Goal: Contribute content

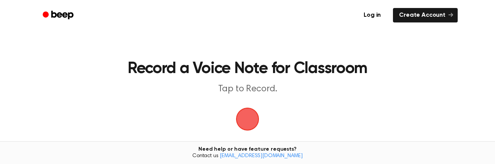
click at [245, 118] on span "button" at bounding box center [247, 119] width 25 height 25
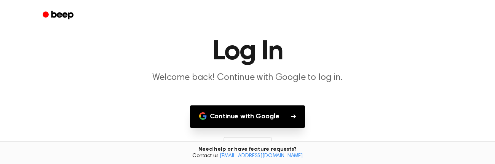
scroll to position [24, 0]
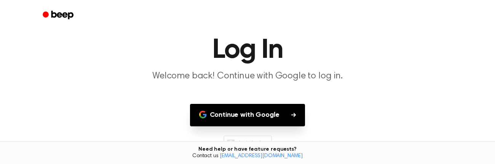
click at [245, 118] on button "Continue with Google" at bounding box center [247, 115] width 115 height 22
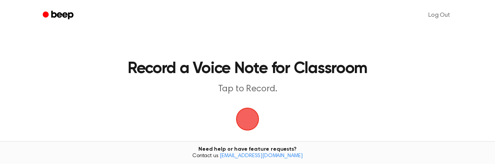
click at [244, 111] on span "button" at bounding box center [247, 119] width 25 height 25
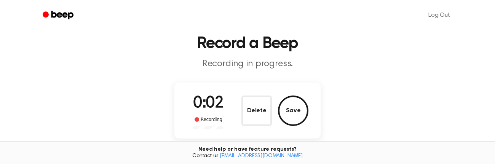
scroll to position [25, 0]
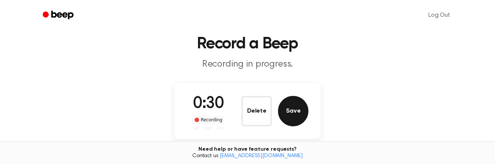
click at [297, 112] on button "Save" at bounding box center [293, 111] width 30 height 30
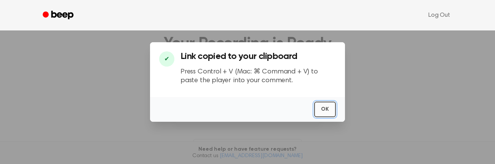
click at [327, 111] on button "OK" at bounding box center [325, 110] width 22 height 16
